Goal: Task Accomplishment & Management: Manage account settings

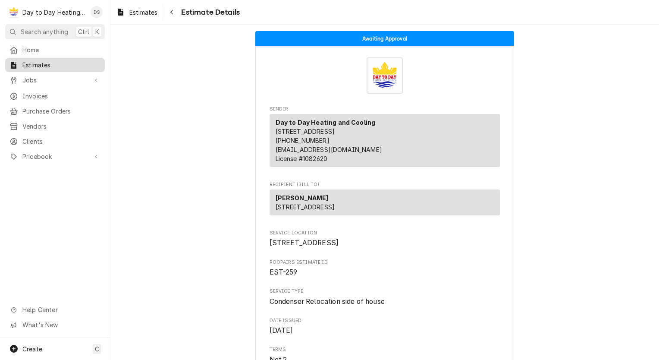
click at [44, 65] on span "Estimates" at bounding box center [61, 64] width 78 height 9
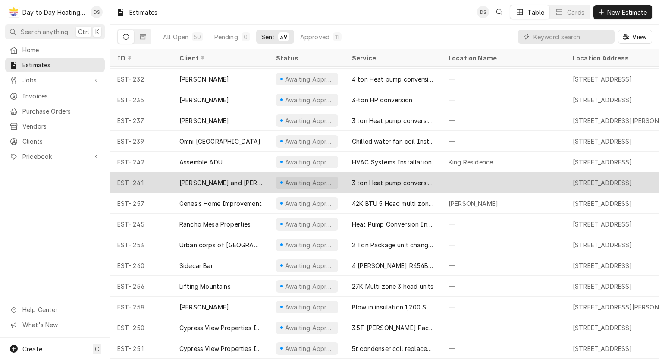
scroll to position [390, 0]
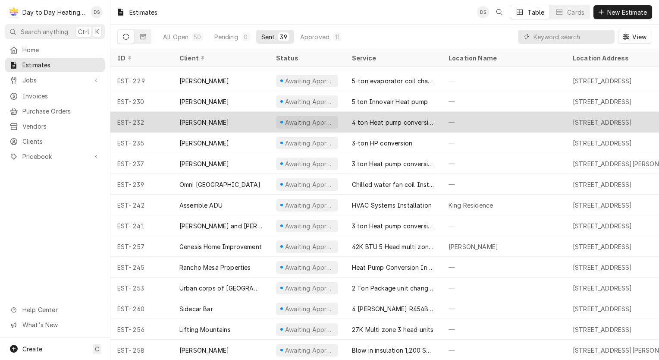
click at [222, 121] on div "[PERSON_NAME]" at bounding box center [220, 122] width 97 height 21
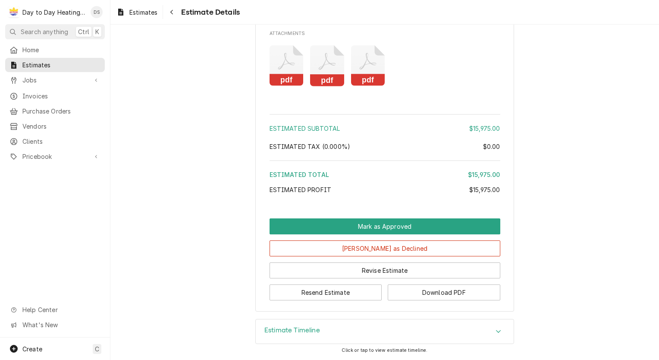
scroll to position [2371, 0]
click at [402, 247] on button "[PERSON_NAME] as Declined" at bounding box center [384, 248] width 231 height 16
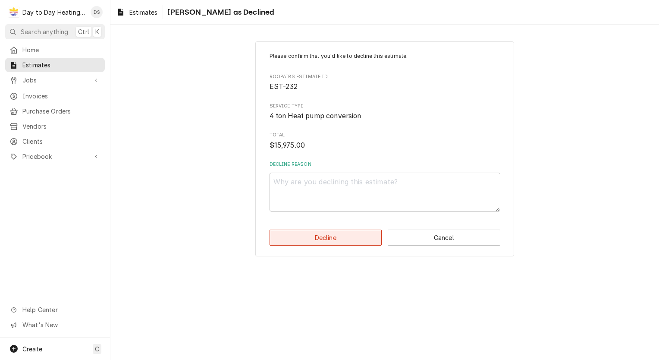
click at [359, 238] on button "Decline" at bounding box center [325, 237] width 113 height 16
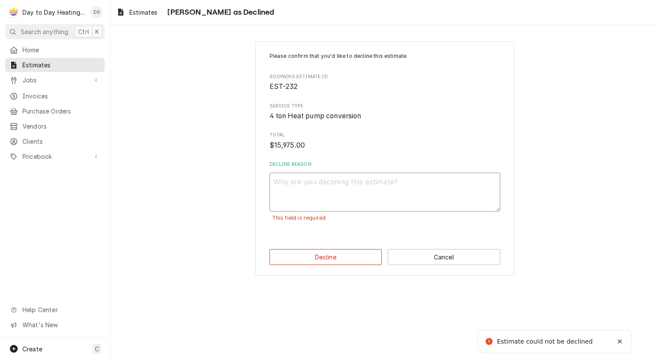
click at [394, 193] on textarea "Decline Reason" at bounding box center [384, 191] width 231 height 39
type textarea "x"
type textarea "."
click at [343, 253] on button "Decline" at bounding box center [325, 257] width 113 height 16
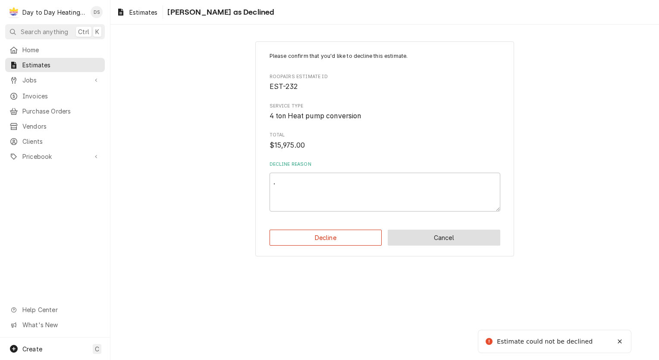
type textarea "x"
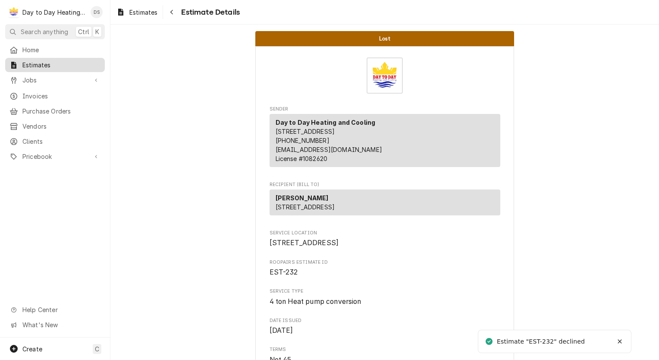
click at [29, 65] on span "Estimates" at bounding box center [61, 64] width 78 height 9
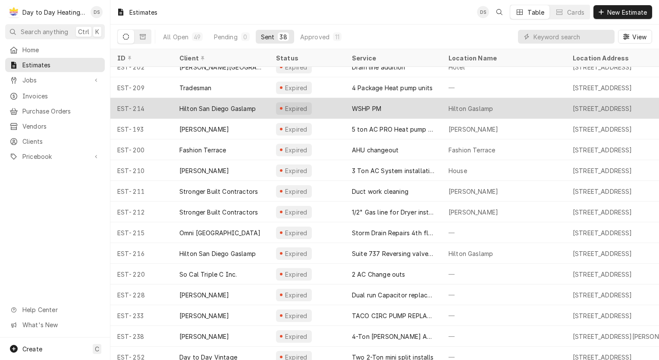
scroll to position [43, 0]
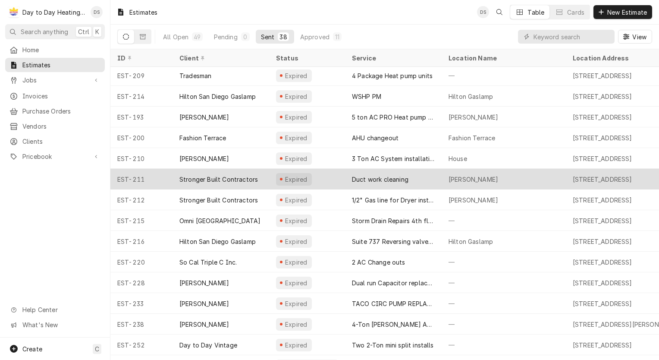
click at [233, 176] on div "Stronger Built Contractors" at bounding box center [218, 179] width 78 height 9
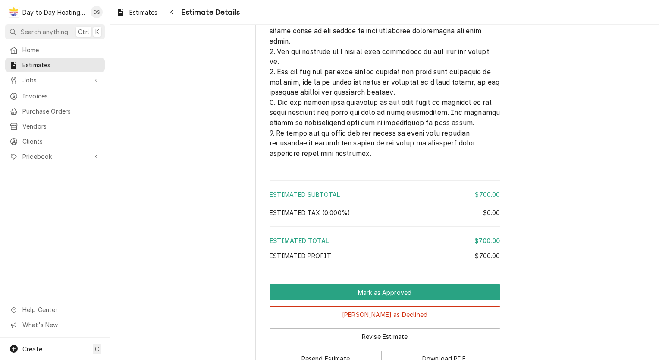
scroll to position [2067, 0]
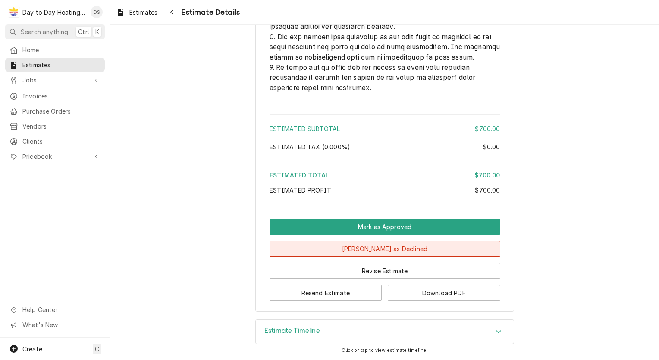
click at [387, 251] on button "Mark as Declined" at bounding box center [384, 249] width 231 height 16
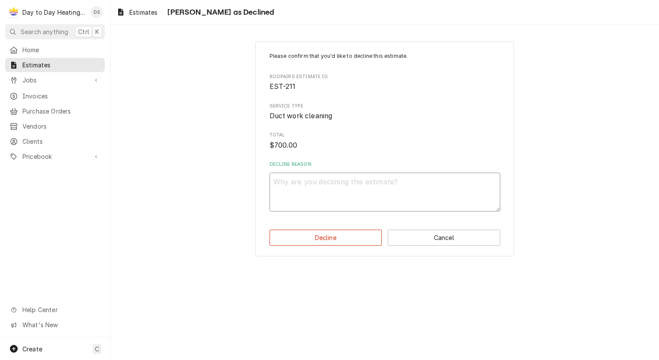
click at [311, 191] on textarea "Decline Reason" at bounding box center [384, 191] width 231 height 39
type textarea "x"
type textarea "."
click at [319, 239] on button "Decline" at bounding box center [325, 237] width 113 height 16
type textarea "x"
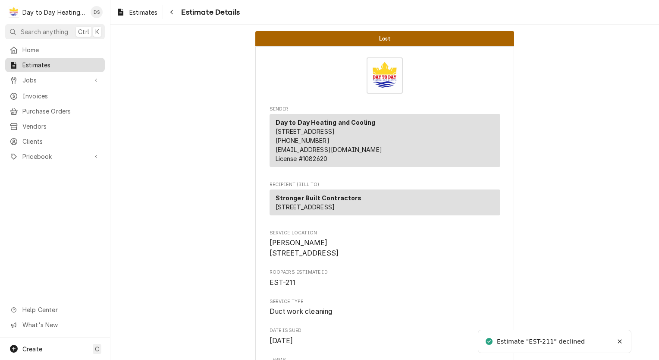
drag, startPoint x: 36, startPoint y: 62, endPoint x: 41, endPoint y: 62, distance: 4.8
click at [36, 62] on span "Estimates" at bounding box center [61, 64] width 78 height 9
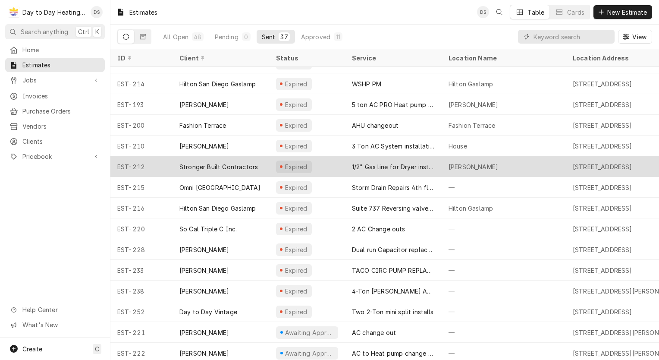
scroll to position [64, 0]
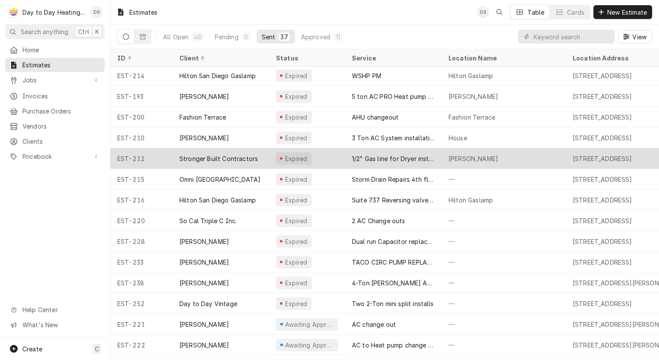
click at [233, 158] on div "Stronger Built Contractors" at bounding box center [218, 158] width 78 height 9
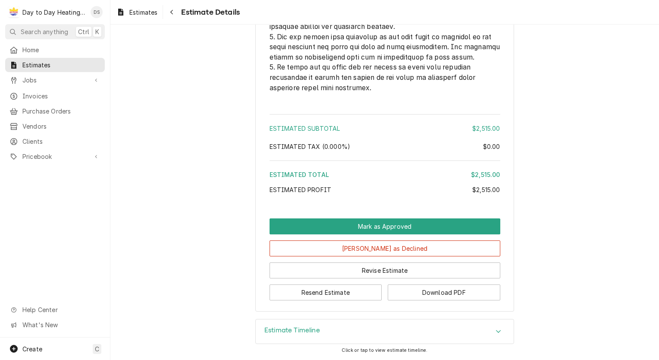
scroll to position [2076, 0]
click at [397, 247] on button "Mark as Declined" at bounding box center [384, 248] width 231 height 16
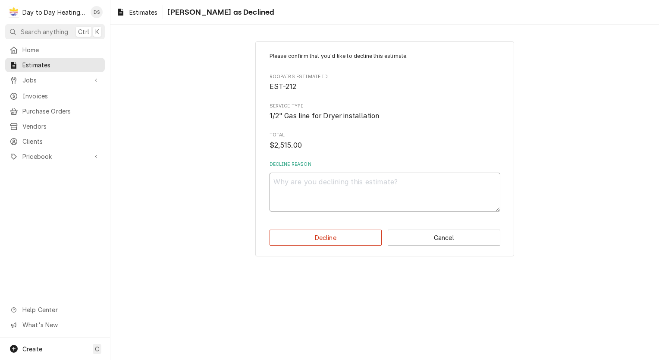
click at [331, 199] on textarea "Decline Reason" at bounding box center [384, 191] width 231 height 39
type textarea "x"
type textarea "."
click at [347, 237] on button "Decline" at bounding box center [325, 237] width 113 height 16
type textarea "x"
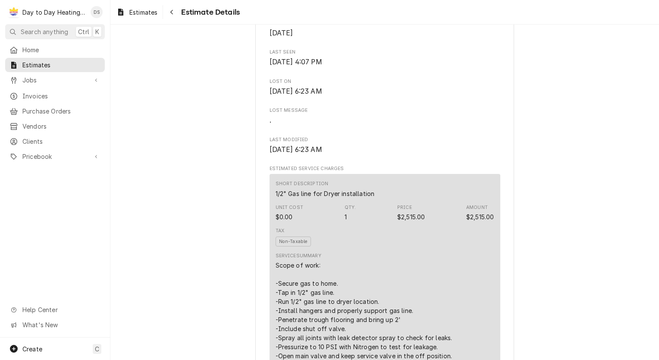
scroll to position [474, 0]
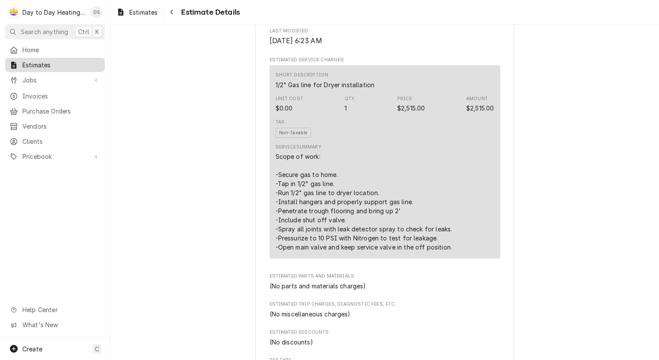
click at [45, 62] on span "Estimates" at bounding box center [61, 64] width 78 height 9
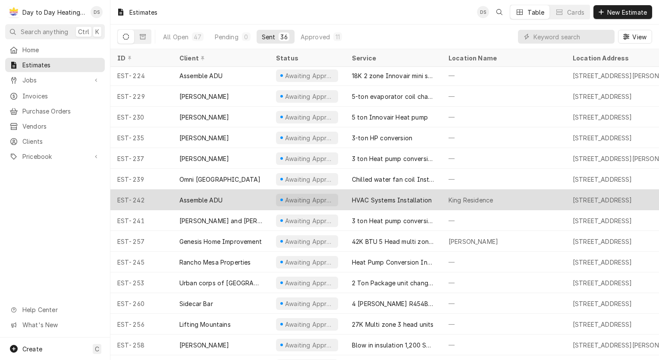
scroll to position [376, 0]
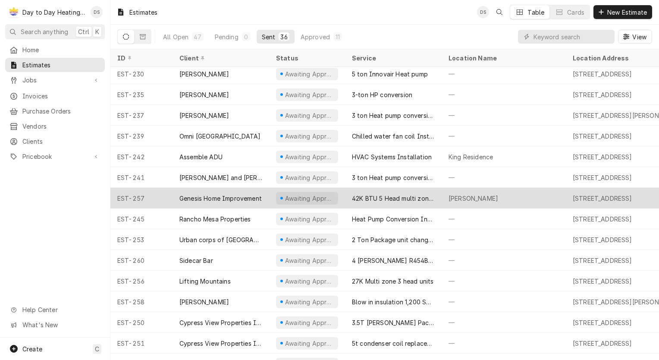
click at [226, 200] on div "Genesis Home Improvement" at bounding box center [220, 198] width 82 height 9
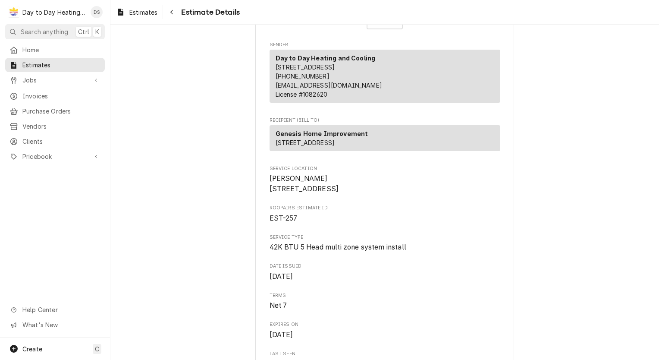
scroll to position [86, 0]
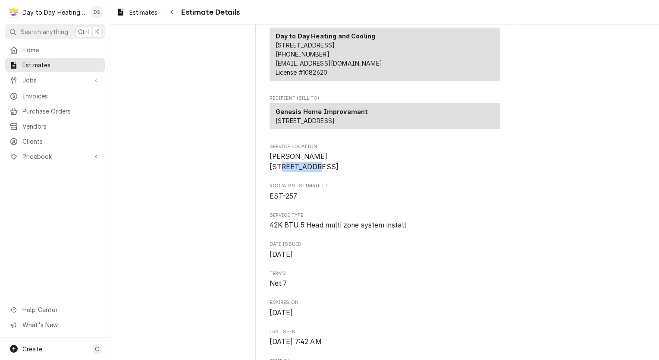
drag, startPoint x: 269, startPoint y: 185, endPoint x: 300, endPoint y: 184, distance: 31.1
click at [300, 171] on span "[PERSON_NAME] [STREET_ADDRESS]" at bounding box center [303, 161] width 69 height 19
drag, startPoint x: 300, startPoint y: 184, endPoint x: 321, endPoint y: 183, distance: 20.7
drag, startPoint x: 321, startPoint y: 183, endPoint x: 307, endPoint y: 183, distance: 13.8
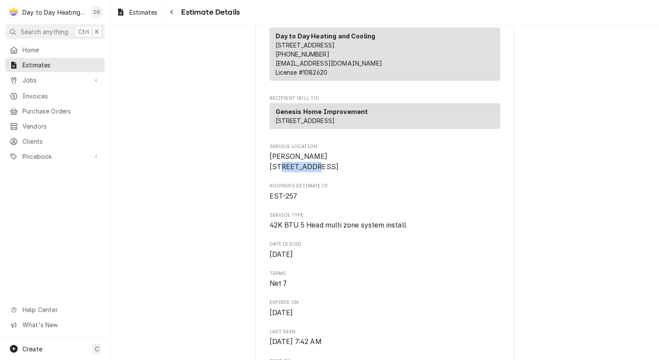
copy span "[STREET_ADDRESS]"
drag, startPoint x: 333, startPoint y: 194, endPoint x: 263, endPoint y: 194, distance: 69.8
drag, startPoint x: 263, startPoint y: 194, endPoint x: 269, endPoint y: 194, distance: 6.5
copy span "[GEOGRAPHIC_DATA]"
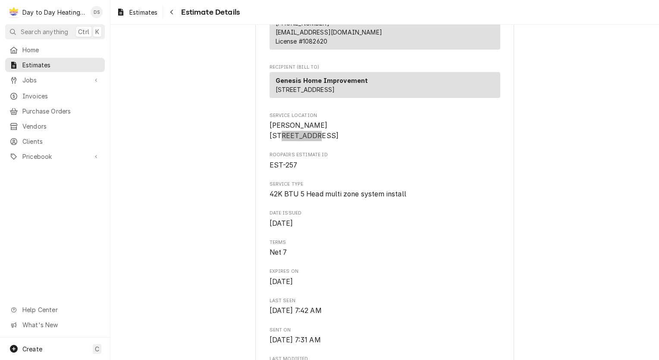
scroll to position [129, 0]
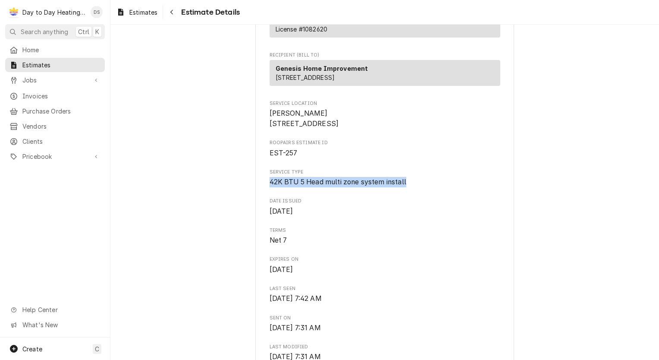
drag, startPoint x: 410, startPoint y: 206, endPoint x: 244, endPoint y: 205, distance: 166.0
drag, startPoint x: 244, startPoint y: 205, endPoint x: 310, endPoint y: 211, distance: 66.3
copy span "42K BTU 5 Head multi zone system install"
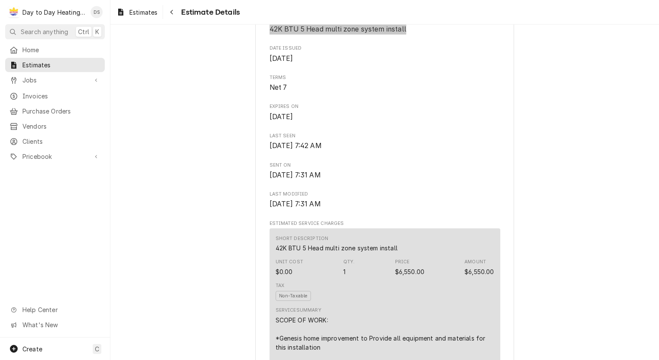
scroll to position [345, 0]
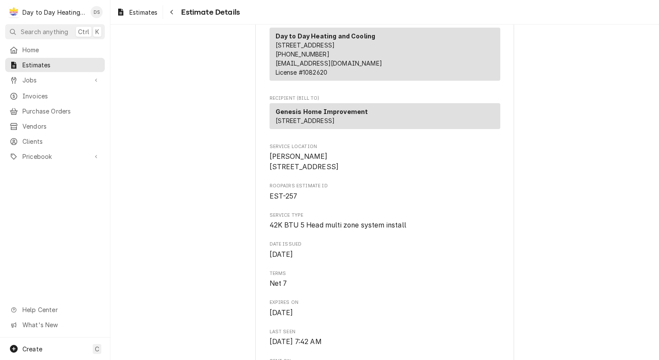
scroll to position [0, 0]
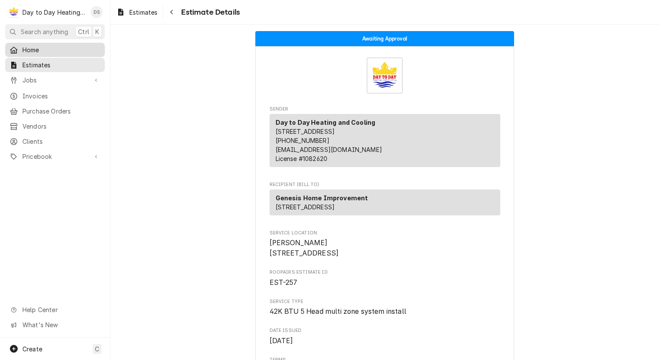
click at [34, 49] on span "Home" at bounding box center [61, 49] width 78 height 9
